Goal: Check status: Check status

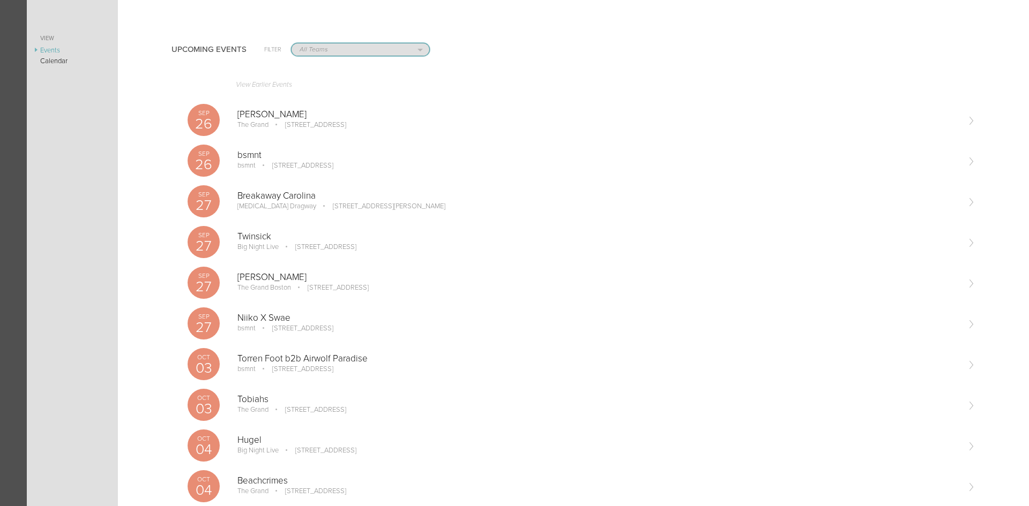
click at [326, 49] on select "All Teams Scorpion Bar FW Jakeshore Breakbomb bsmnt [PERSON_NAME] Z3LLA FWD [PE…" at bounding box center [361, 49] width 138 height 12
select select "1921"
click at [292, 43] on select "All Teams Scorpion Bar FW Jakeshore Breakbomb bsmnt [PERSON_NAME] Z3LLA FWD [PE…" at bounding box center [361, 49] width 138 height 12
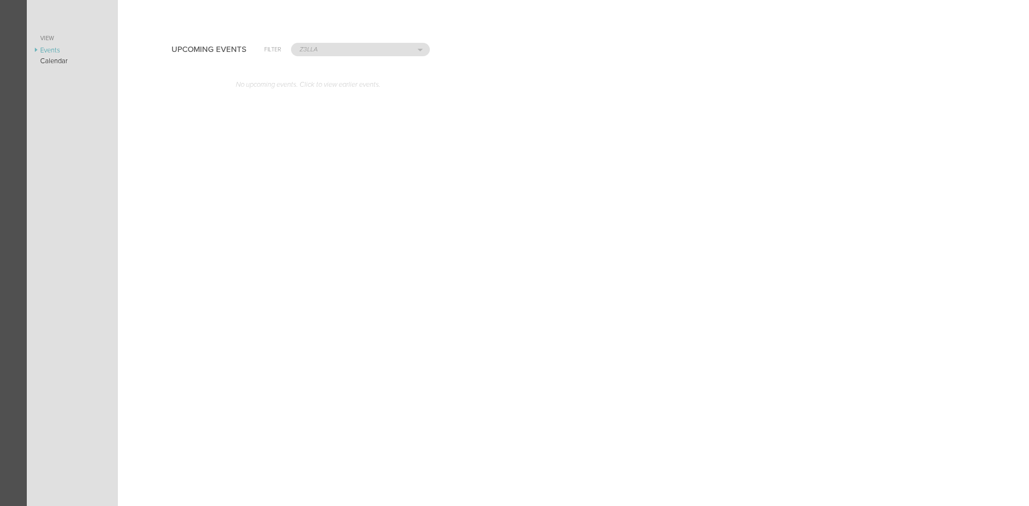
click at [311, 83] on link "No upcoming events. Click to view earlier events." at bounding box center [582, 87] width 788 height 25
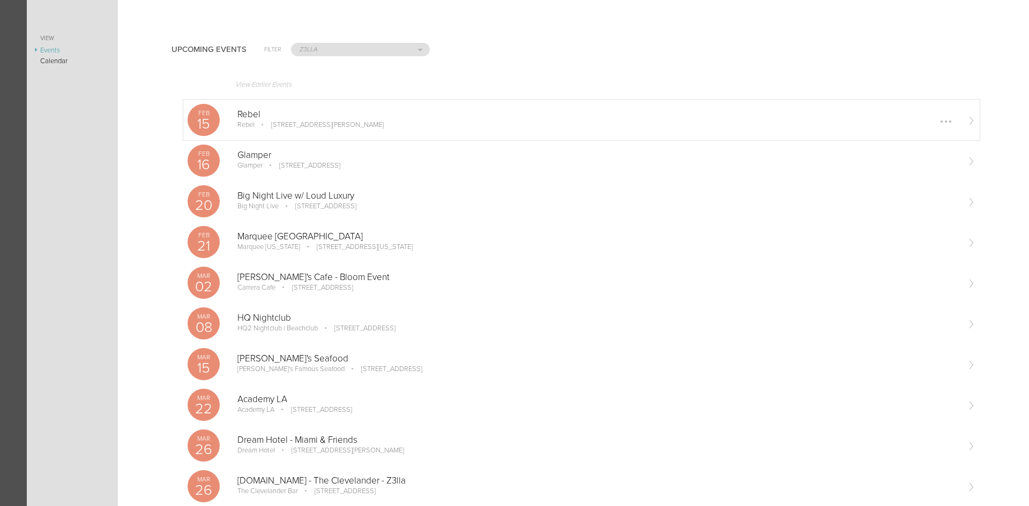
click at [304, 122] on p "[STREET_ADDRESS][PERSON_NAME]" at bounding box center [320, 125] width 128 height 9
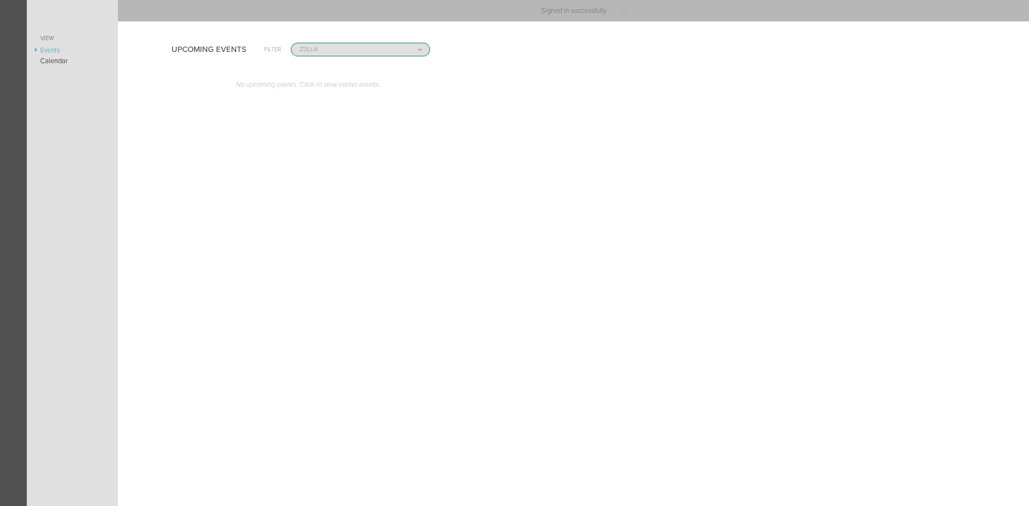
click at [336, 51] on select "All Teams Scorpion Bar FW Jakeshore Breakbomb bsmnt [PERSON_NAME] Z3LLA FWD [PE…" at bounding box center [361, 49] width 138 height 12
select select "0"
click at [292, 43] on select "All Teams Scorpion Bar FW Jakeshore Breakbomb bsmnt [PERSON_NAME] Z3LLA FWD [PE…" at bounding box center [361, 49] width 138 height 12
